Goal: Task Accomplishment & Management: Manage account settings

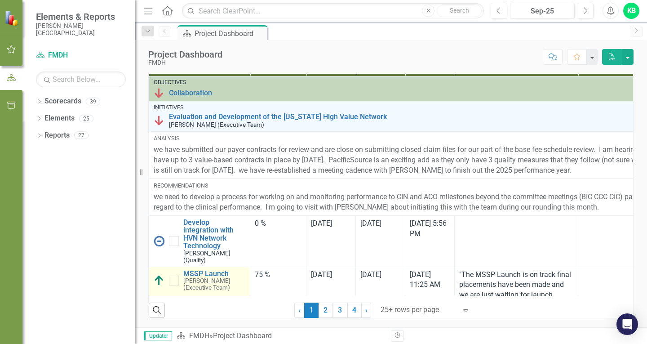
scroll to position [45, 0]
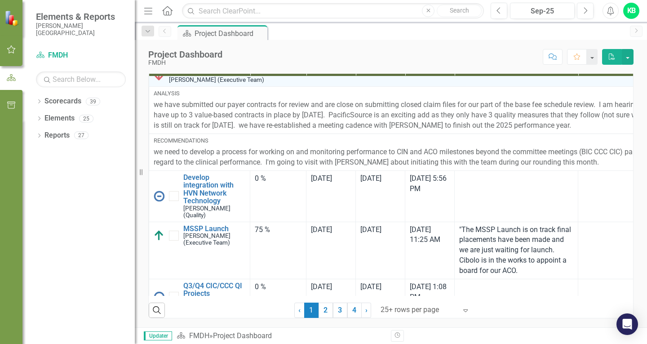
click at [160, 335] on span "Updater" at bounding box center [158, 335] width 28 height 9
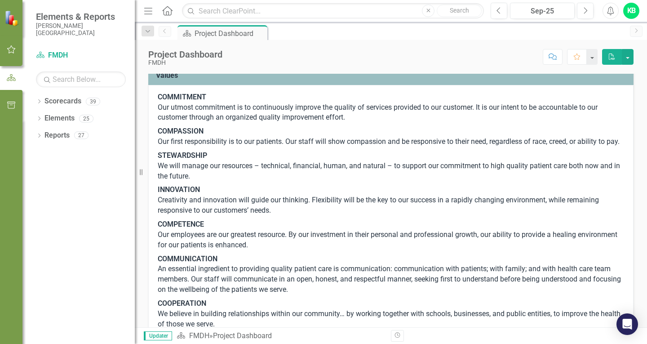
scroll to position [0, 0]
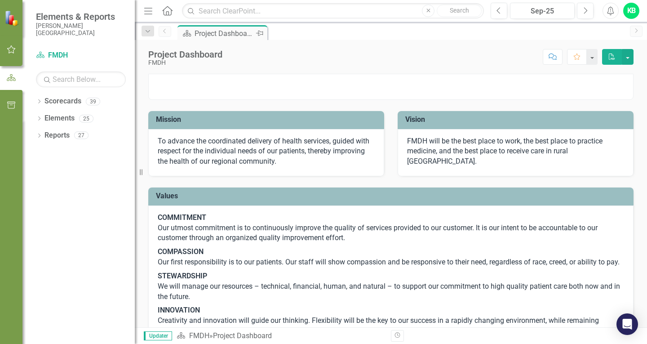
click at [213, 33] on div "Project Dashboard" at bounding box center [223, 33] width 59 height 11
click at [148, 31] on icon "Dropdown" at bounding box center [148, 31] width 8 height 6
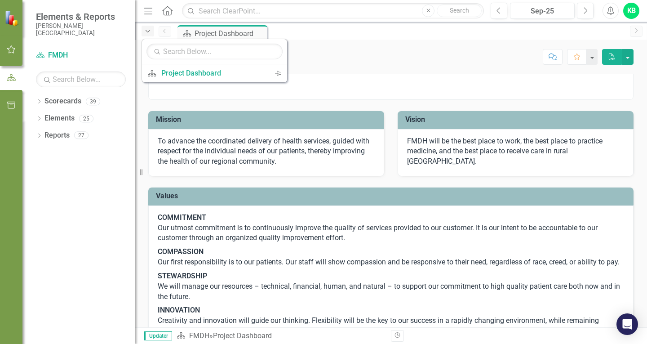
click at [146, 30] on icon "Dropdown" at bounding box center [148, 31] width 8 height 6
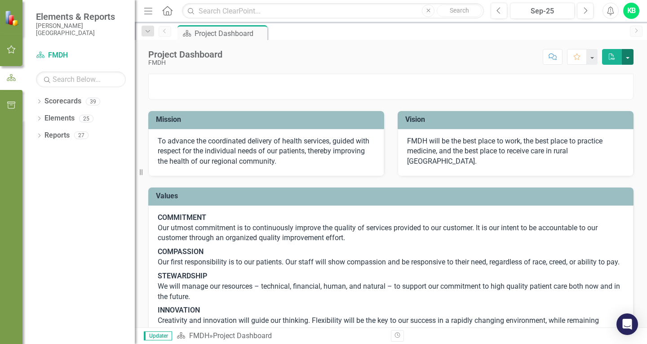
click at [628, 59] on button "button" at bounding box center [627, 57] width 12 height 16
click at [499, 11] on icon "Previous" at bounding box center [498, 11] width 5 height 8
click at [145, 9] on icon "Menu" at bounding box center [148, 10] width 12 height 9
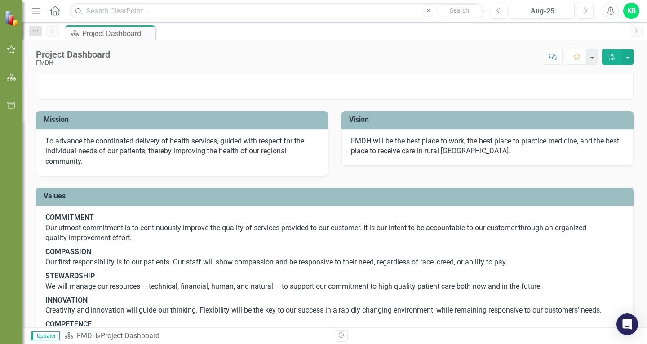
click at [635, 12] on div "KB" at bounding box center [631, 11] width 16 height 16
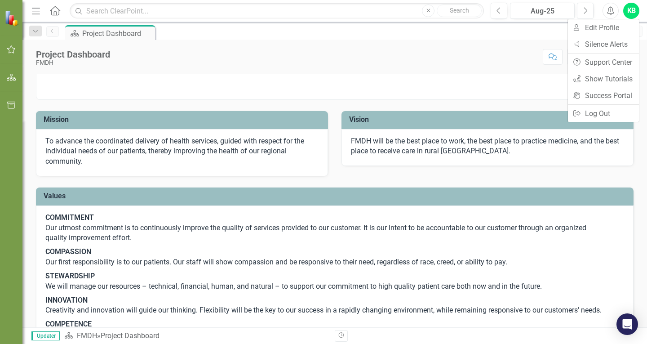
click at [432, 45] on div "Project Dashboard FMDH Score: N/A Aug-25 Completed Comment Favorite PDF" at bounding box center [334, 53] width 624 height 27
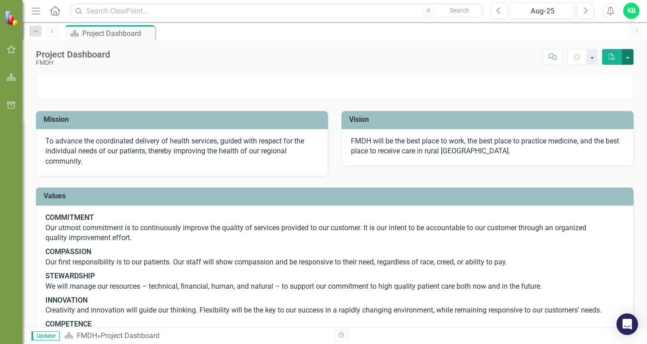
click at [627, 57] on button "button" at bounding box center [627, 57] width 12 height 16
click at [555, 59] on icon "button" at bounding box center [552, 56] width 8 height 6
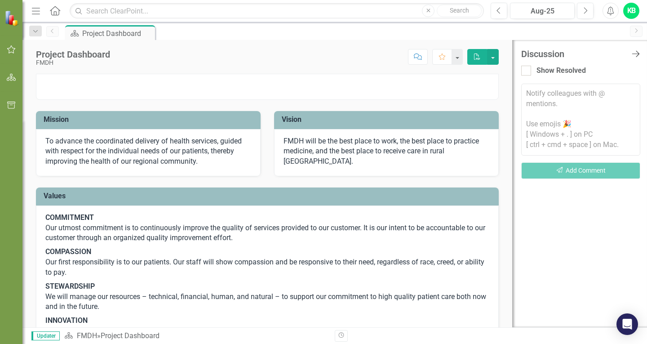
click at [637, 54] on icon "Close Discussion Bar" at bounding box center [635, 53] width 11 height 9
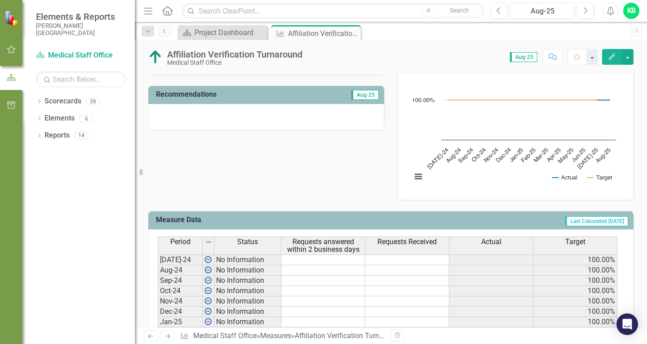
scroll to position [269, 0]
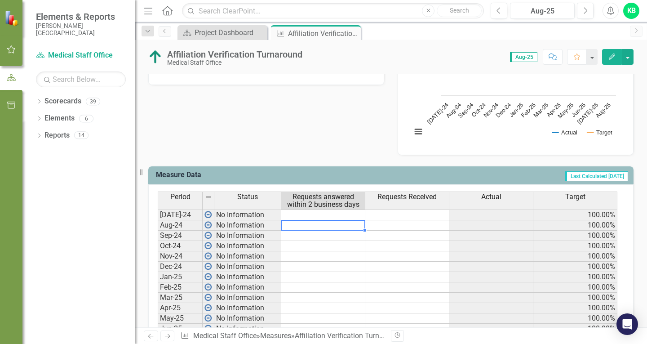
click at [307, 226] on td at bounding box center [323, 225] width 84 height 10
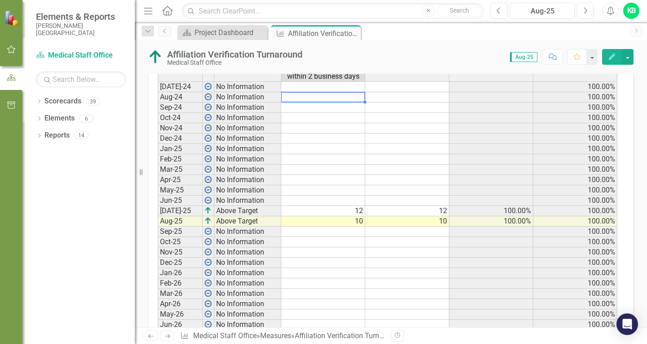
scroll to position [423, 0]
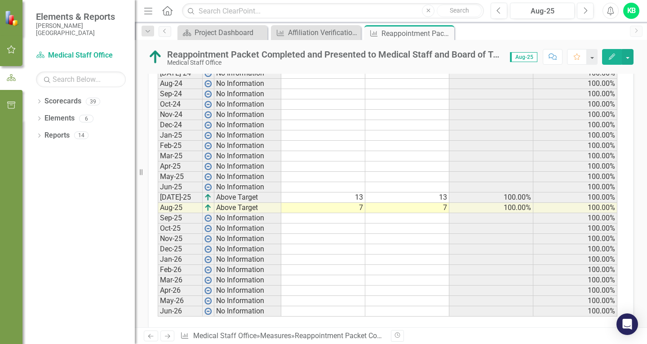
scroll to position [438, 0]
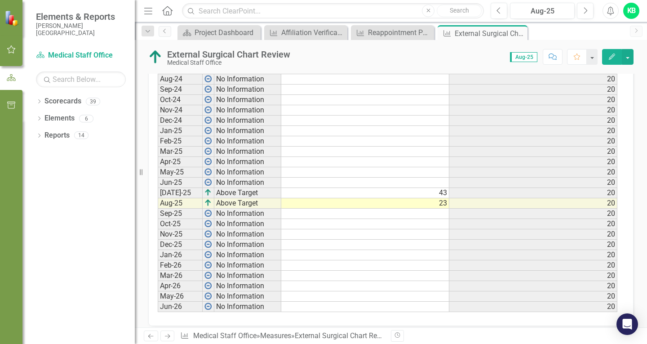
scroll to position [426, 0]
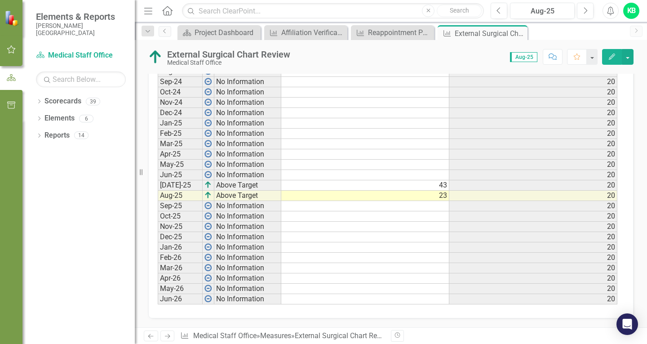
click at [628, 13] on div "KB" at bounding box center [631, 11] width 16 height 16
click at [146, 9] on icon "Menu" at bounding box center [148, 10] width 12 height 9
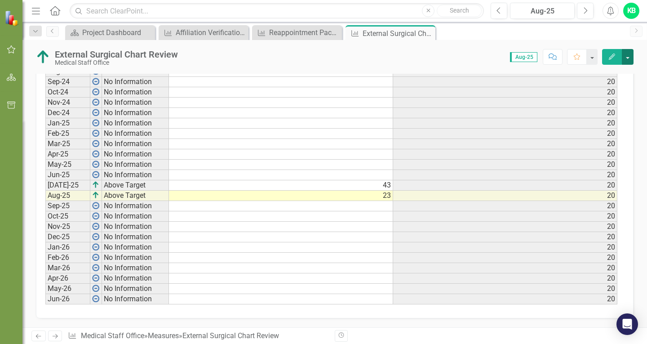
click at [627, 56] on button "button" at bounding box center [627, 57] width 12 height 16
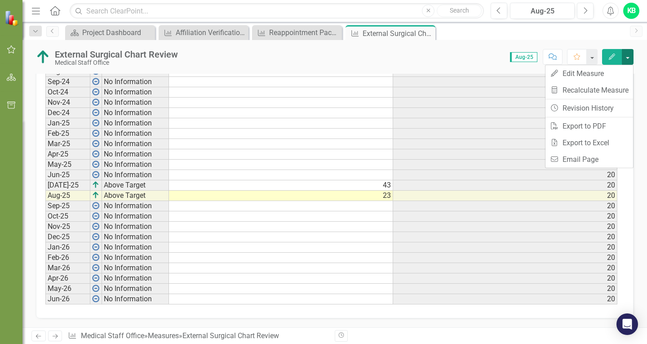
click at [627, 56] on button "button" at bounding box center [627, 57] width 12 height 16
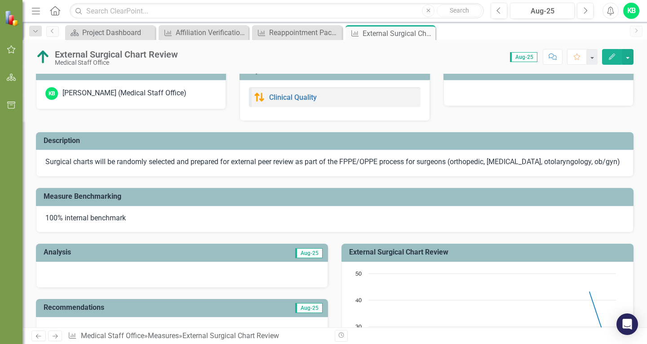
scroll to position [0, 0]
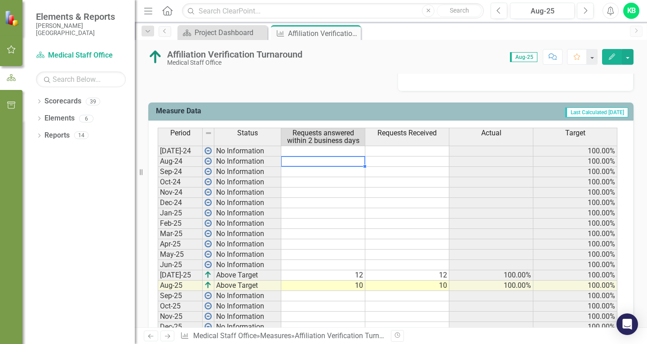
scroll to position [333, 0]
click at [10, 48] on icon "button" at bounding box center [11, 49] width 9 height 7
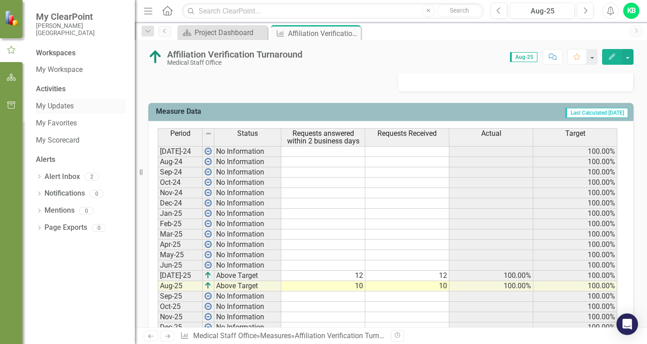
click at [56, 108] on link "My Updates" at bounding box center [81, 106] width 90 height 10
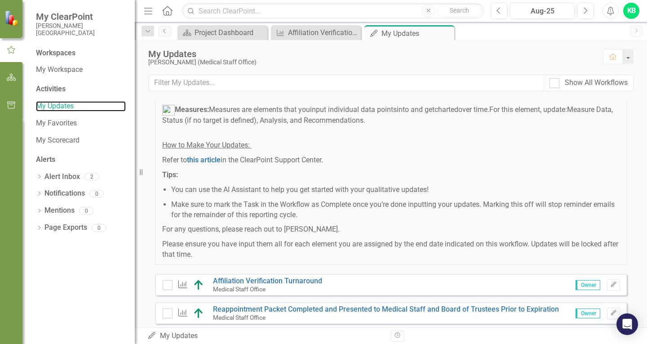
scroll to position [124, 0]
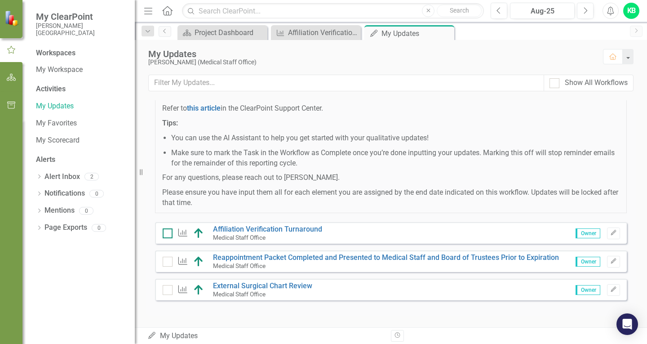
click at [167, 233] on input "checkbox" at bounding box center [166, 231] width 6 height 6
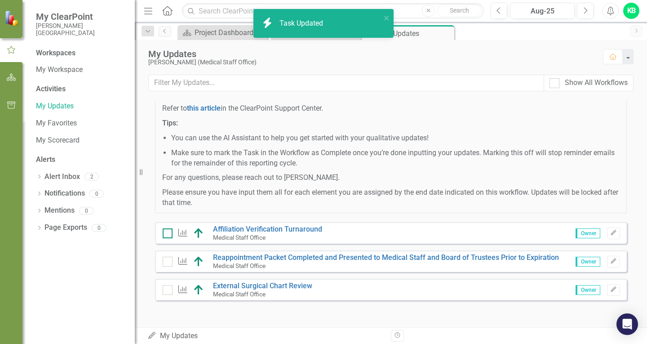
checkbox input "true"
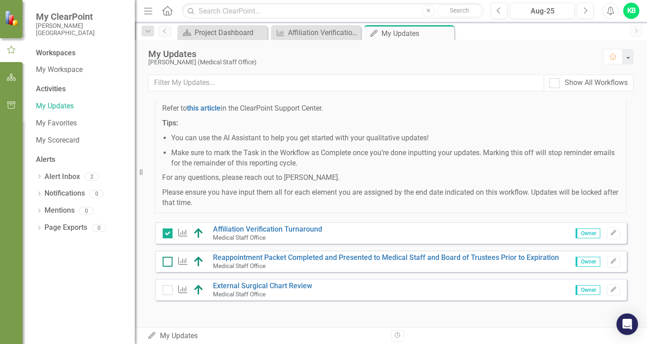
click at [168, 262] on input "checkbox" at bounding box center [166, 259] width 6 height 6
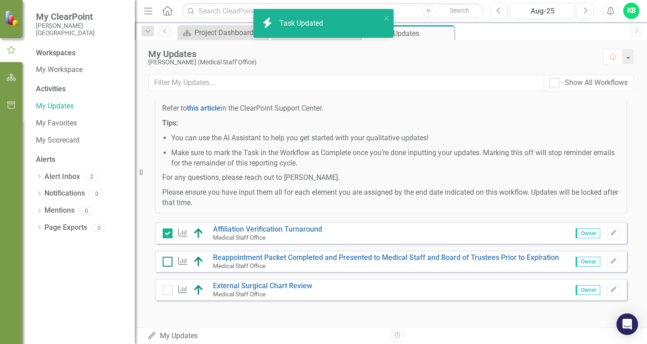
checkbox input "true"
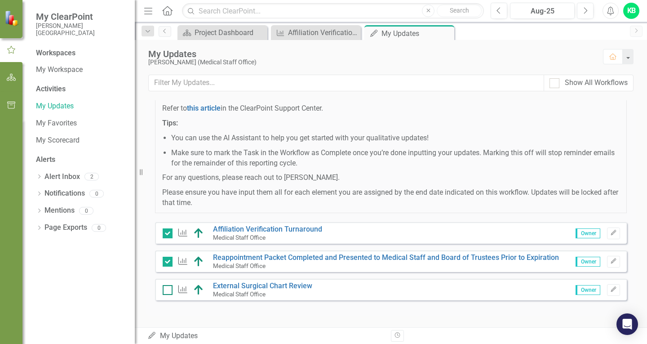
click at [166, 288] on input "checkbox" at bounding box center [166, 288] width 6 height 6
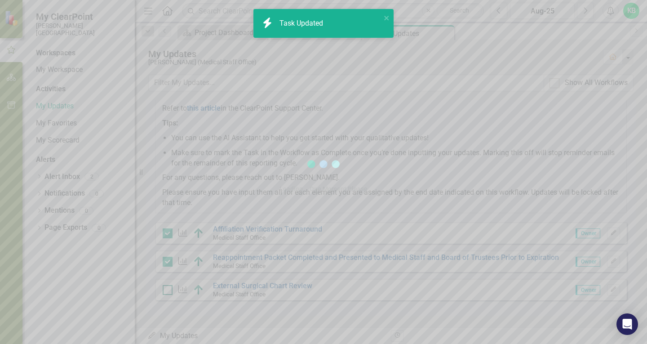
checkbox input "true"
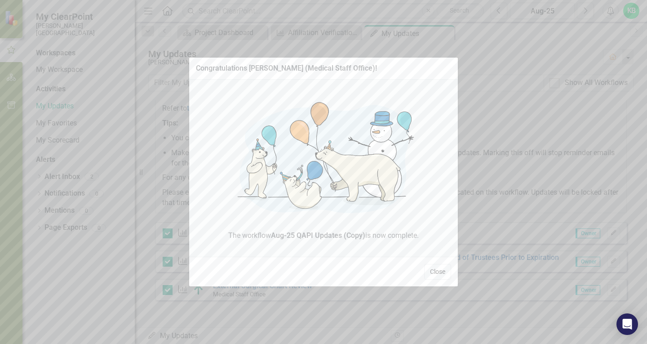
click at [440, 272] on button "Close" at bounding box center [437, 272] width 27 height 16
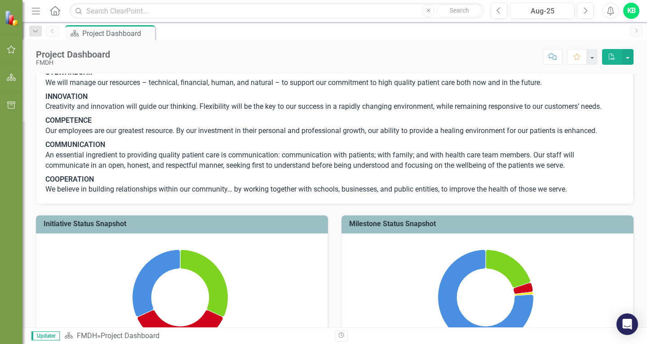
scroll to position [135, 0]
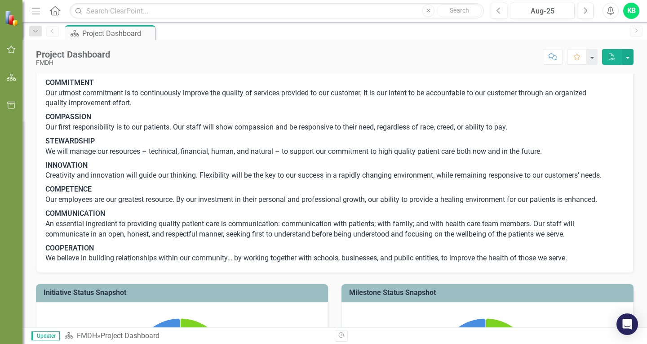
click at [630, 10] on div "KB" at bounding box center [631, 11] width 16 height 16
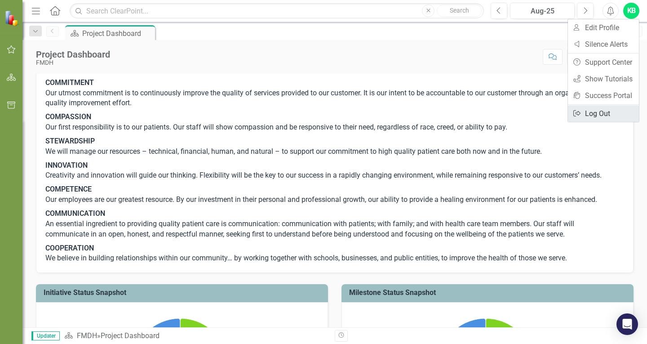
click at [602, 114] on link "Logout Log Out" at bounding box center [603, 113] width 71 height 17
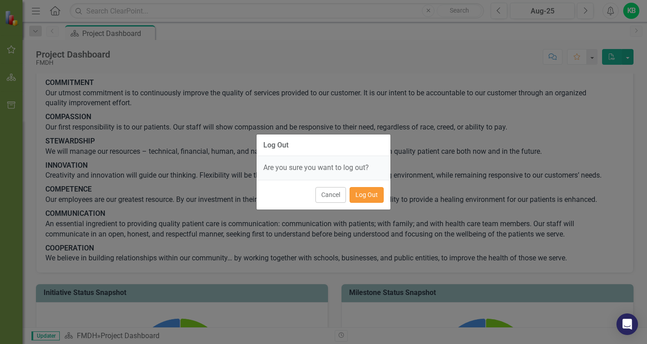
drag, startPoint x: 368, startPoint y: 193, endPoint x: 568, endPoint y: 168, distance: 200.8
click at [371, 192] on button "Log Out" at bounding box center [366, 195] width 34 height 16
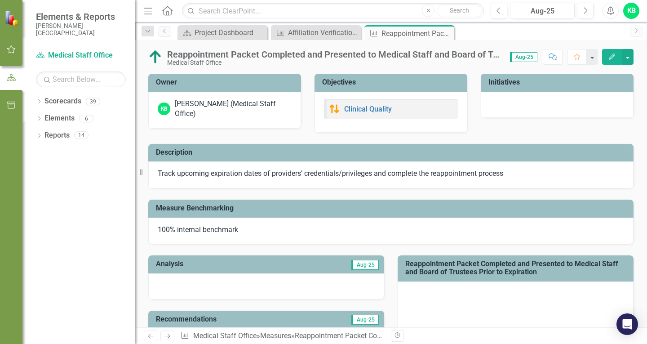
scroll to position [438, 0]
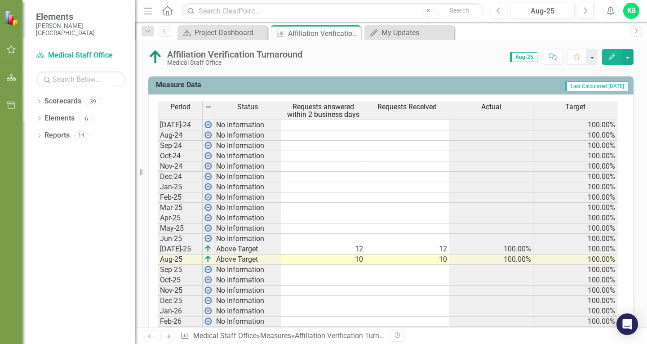
scroll to position [404, 0]
